Goal: Information Seeking & Learning: Learn about a topic

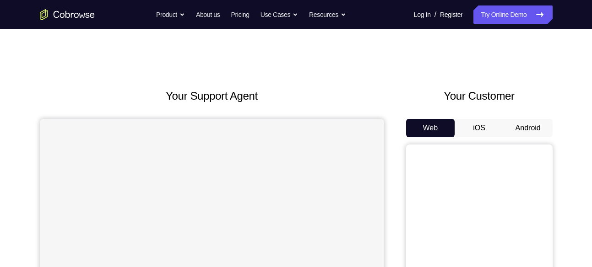
click at [525, 120] on button "Android" at bounding box center [527, 128] width 49 height 18
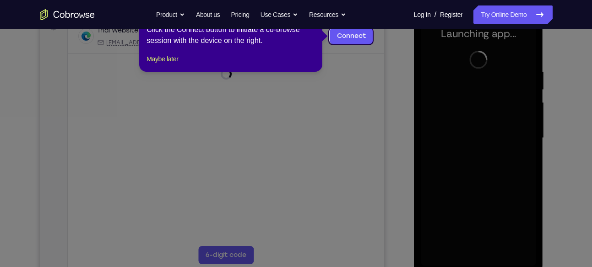
scroll to position [149, 0]
click at [166, 64] on button "Maybe later" at bounding box center [162, 58] width 32 height 11
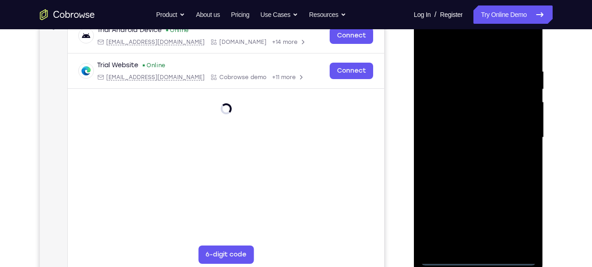
click at [480, 257] on div at bounding box center [477, 138] width 115 height 256
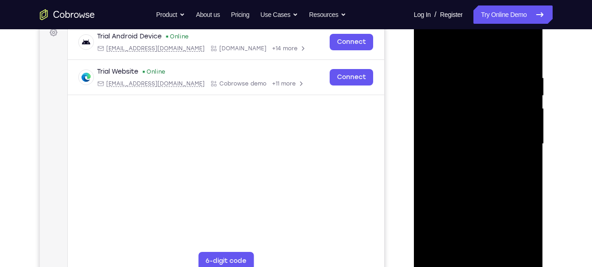
click at [523, 231] on div at bounding box center [477, 144] width 115 height 256
click at [464, 58] on div at bounding box center [477, 144] width 115 height 256
click at [513, 140] on div at bounding box center [477, 144] width 115 height 256
click at [470, 162] on div at bounding box center [477, 144] width 115 height 256
click at [480, 134] on div at bounding box center [477, 144] width 115 height 256
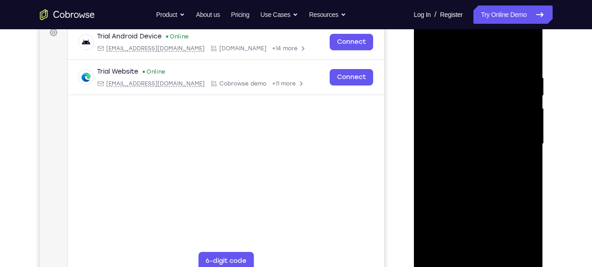
click at [481, 157] on div at bounding box center [477, 144] width 115 height 256
click at [470, 97] on div at bounding box center [477, 144] width 115 height 256
click at [473, 120] on div at bounding box center [477, 144] width 115 height 256
click at [462, 111] on div at bounding box center [477, 144] width 115 height 256
click at [470, 105] on div at bounding box center [477, 144] width 115 height 256
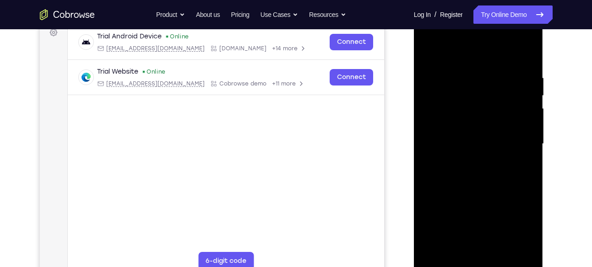
click at [451, 107] on div at bounding box center [477, 144] width 115 height 256
click at [463, 129] on div at bounding box center [477, 144] width 115 height 256
click at [489, 187] on div at bounding box center [477, 144] width 115 height 256
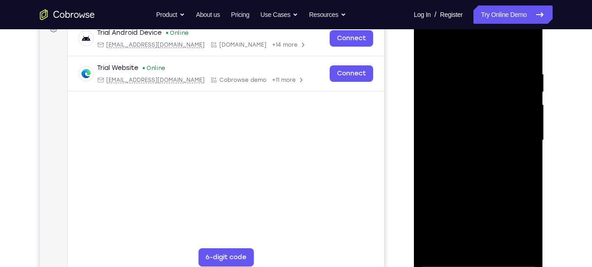
scroll to position [146, 0]
click at [531, 43] on div at bounding box center [477, 140] width 115 height 256
click at [431, 45] on div at bounding box center [477, 140] width 115 height 256
click at [528, 48] on div at bounding box center [477, 140] width 115 height 256
click at [427, 48] on div at bounding box center [477, 140] width 115 height 256
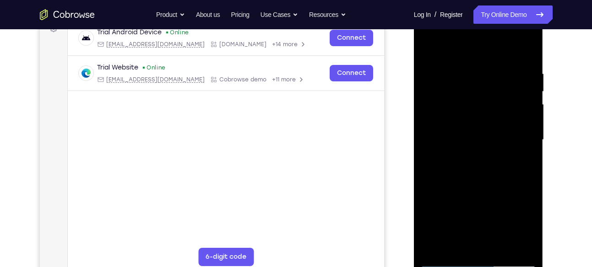
click at [466, 66] on div at bounding box center [477, 140] width 115 height 256
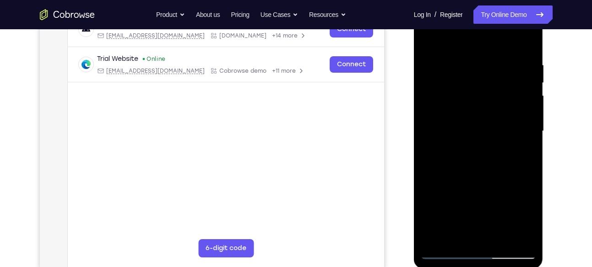
scroll to position [156, 0]
drag, startPoint x: 525, startPoint y: 137, endPoint x: 446, endPoint y: 146, distance: 79.6
click at [446, 146] on div at bounding box center [477, 130] width 115 height 256
drag, startPoint x: 442, startPoint y: 118, endPoint x: 517, endPoint y: 129, distance: 75.8
click at [517, 129] on div at bounding box center [477, 130] width 115 height 256
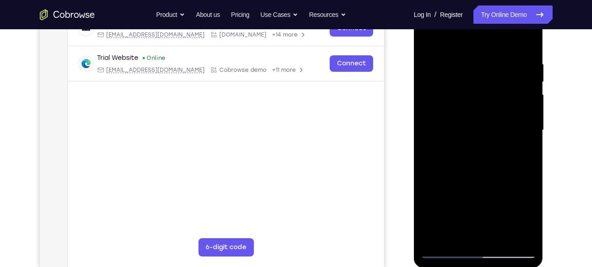
drag, startPoint x: 513, startPoint y: 136, endPoint x: 405, endPoint y: 119, distance: 109.4
click at [414, 119] on html "Online web based iOS Simulators and Android Emulators. Run iPhone, iPad, Mobile…" at bounding box center [479, 132] width 130 height 275
drag, startPoint x: 440, startPoint y: 129, endPoint x: 508, endPoint y: 137, distance: 68.6
click at [508, 137] on div at bounding box center [477, 130] width 115 height 256
click at [524, 135] on div at bounding box center [477, 130] width 115 height 256
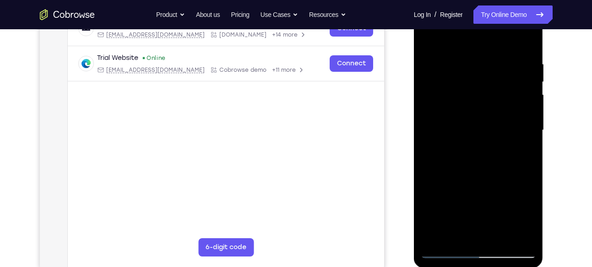
click at [524, 135] on div at bounding box center [477, 130] width 115 height 256
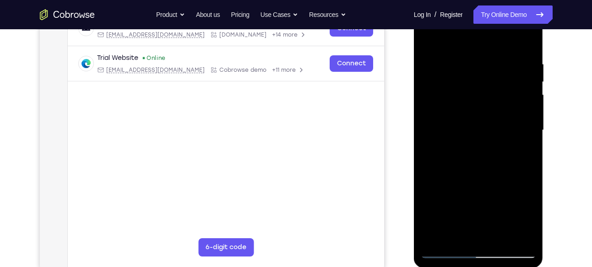
click at [524, 135] on div at bounding box center [477, 130] width 115 height 256
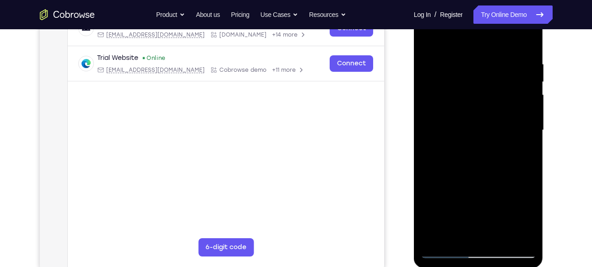
click at [524, 135] on div at bounding box center [477, 130] width 115 height 256
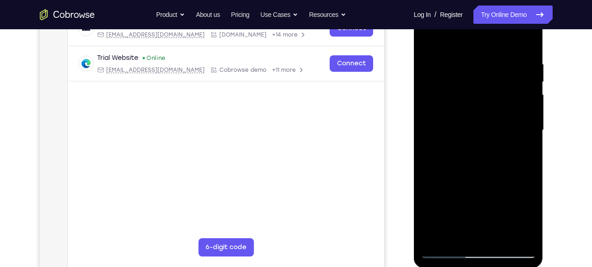
click at [524, 135] on div at bounding box center [477, 130] width 115 height 256
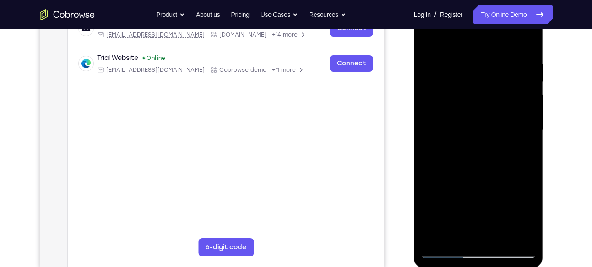
click at [524, 135] on div at bounding box center [477, 130] width 115 height 256
click at [523, 45] on div at bounding box center [477, 130] width 115 height 256
click at [458, 52] on div at bounding box center [477, 130] width 115 height 256
drag, startPoint x: 513, startPoint y: 42, endPoint x: 900, endPoint y: -1, distance: 389.0
click at [513, 42] on div at bounding box center [477, 130] width 115 height 256
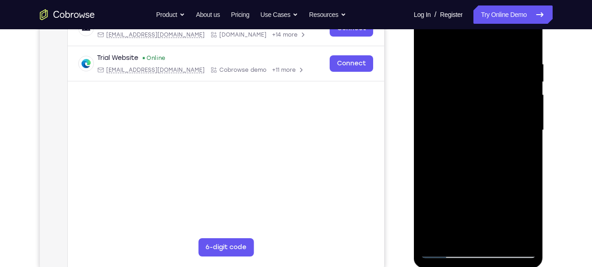
click at [472, 116] on div at bounding box center [477, 130] width 115 height 256
click at [525, 145] on div at bounding box center [477, 130] width 115 height 256
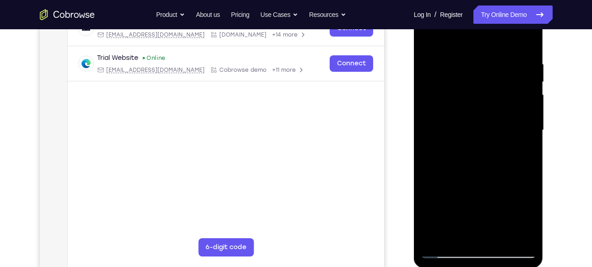
click at [525, 39] on div at bounding box center [477, 130] width 115 height 256
click at [527, 39] on div at bounding box center [477, 130] width 115 height 256
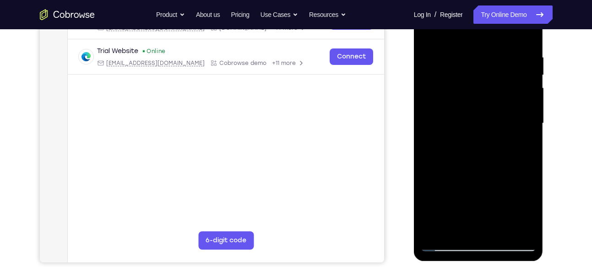
scroll to position [159, 0]
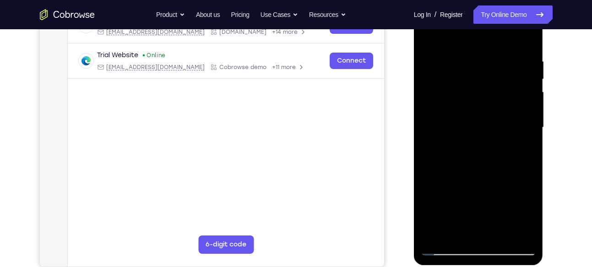
click at [526, 86] on div at bounding box center [477, 128] width 115 height 256
click at [502, 83] on div at bounding box center [477, 128] width 115 height 256
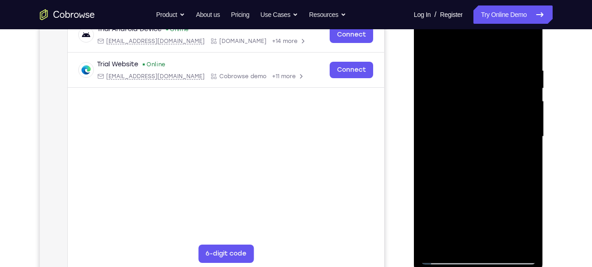
scroll to position [164, 0]
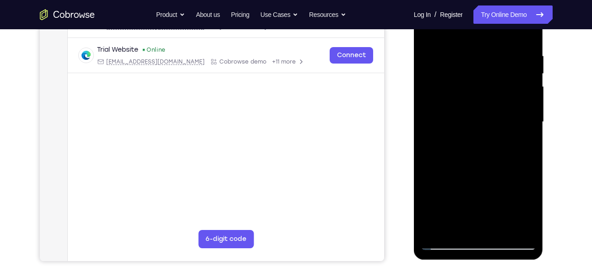
click at [441, 84] on div at bounding box center [477, 122] width 115 height 256
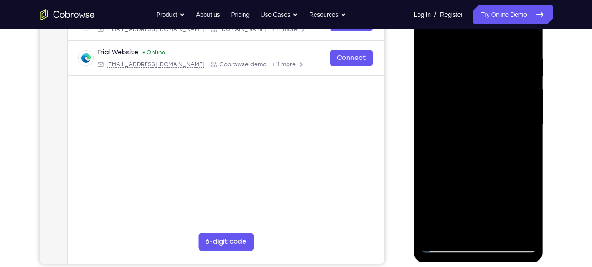
scroll to position [160, 0]
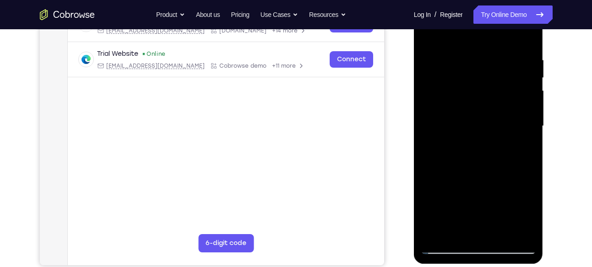
click at [428, 37] on div at bounding box center [477, 126] width 115 height 256
click at [523, 233] on div at bounding box center [477, 126] width 115 height 256
drag, startPoint x: 494, startPoint y: 189, endPoint x: 502, endPoint y: 98, distance: 90.5
click at [502, 98] on div at bounding box center [477, 126] width 115 height 256
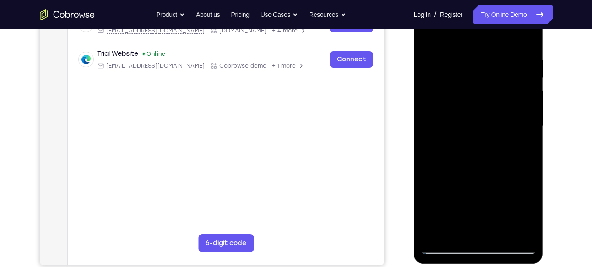
click at [447, 89] on div at bounding box center [477, 126] width 115 height 256
drag, startPoint x: 488, startPoint y: 172, endPoint x: 489, endPoint y: 208, distance: 35.2
click at [489, 208] on div at bounding box center [477, 126] width 115 height 256
drag, startPoint x: 518, startPoint y: 126, endPoint x: 518, endPoint y: 151, distance: 24.7
click at [518, 151] on div at bounding box center [477, 126] width 115 height 256
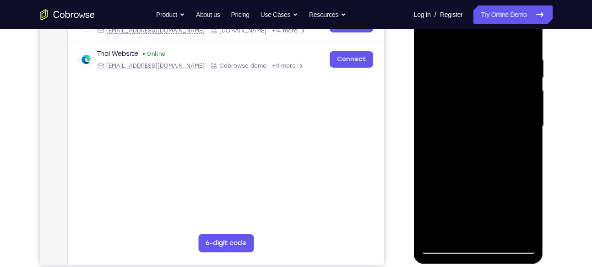
click at [531, 131] on div at bounding box center [477, 126] width 115 height 256
click at [528, 132] on div at bounding box center [477, 126] width 115 height 256
